Goal: Information Seeking & Learning: Learn about a topic

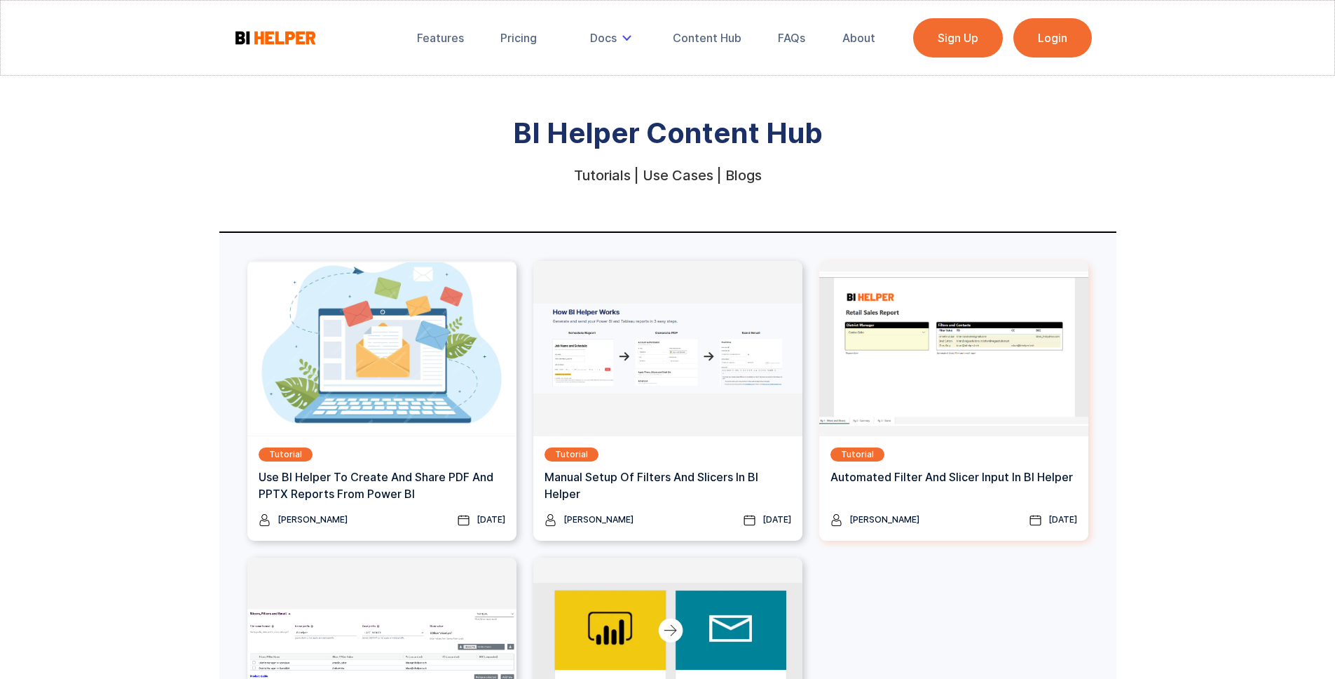
click at [925, 408] on img at bounding box center [954, 348] width 269 height 175
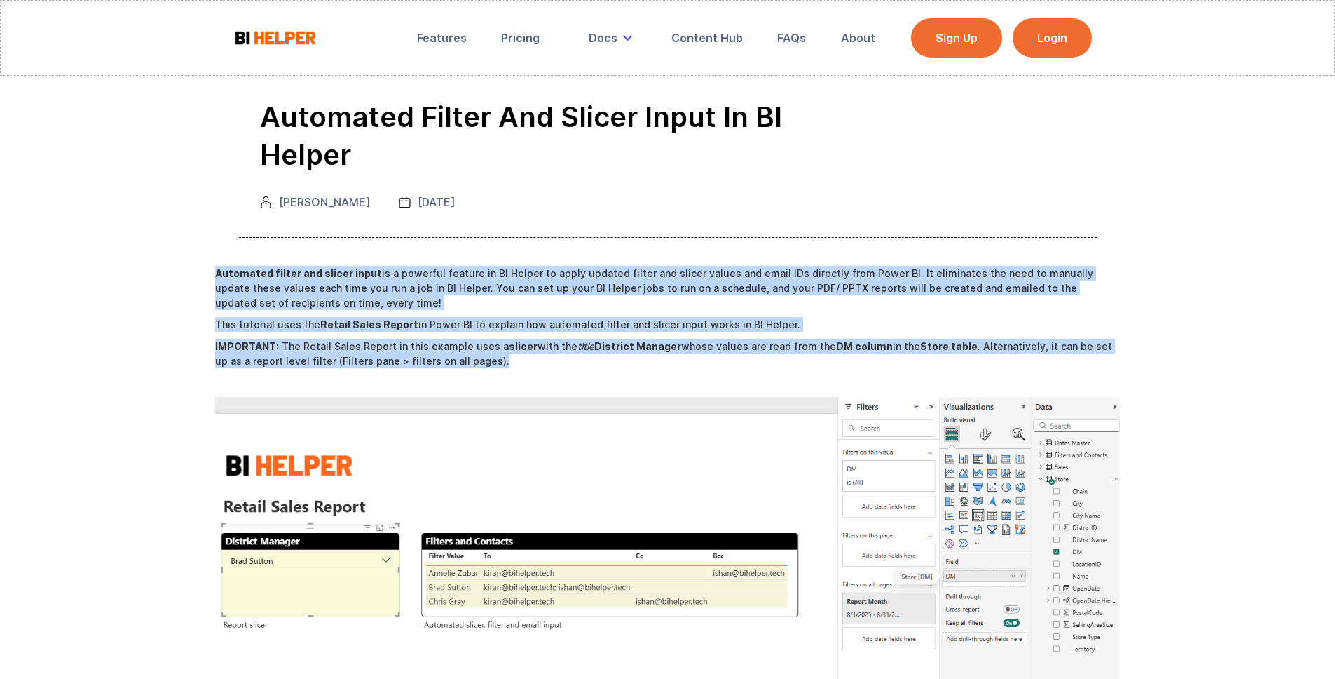
drag, startPoint x: 215, startPoint y: 237, endPoint x: 503, endPoint y: 328, distance: 302.9
click at [503, 339] on p "‍ IMPORTANT : The Retail Sales Report in this example uses a slicer with the ti…" at bounding box center [668, 353] width 906 height 29
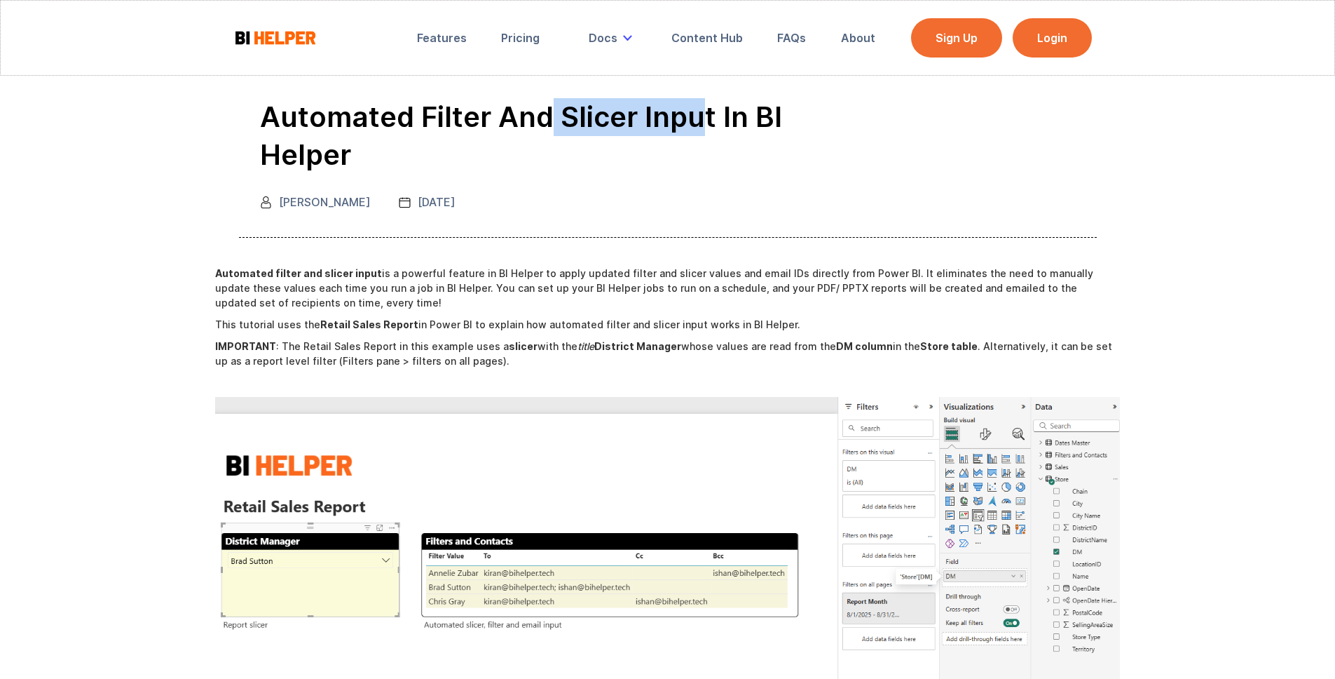
drag, startPoint x: 538, startPoint y: 114, endPoint x: 685, endPoint y: 120, distance: 147.3
click at [684, 120] on h1 "Automated Filter and Slicer Input in BI Helper" at bounding box center [566, 136] width 612 height 76
